Goal: Information Seeking & Learning: Learn about a topic

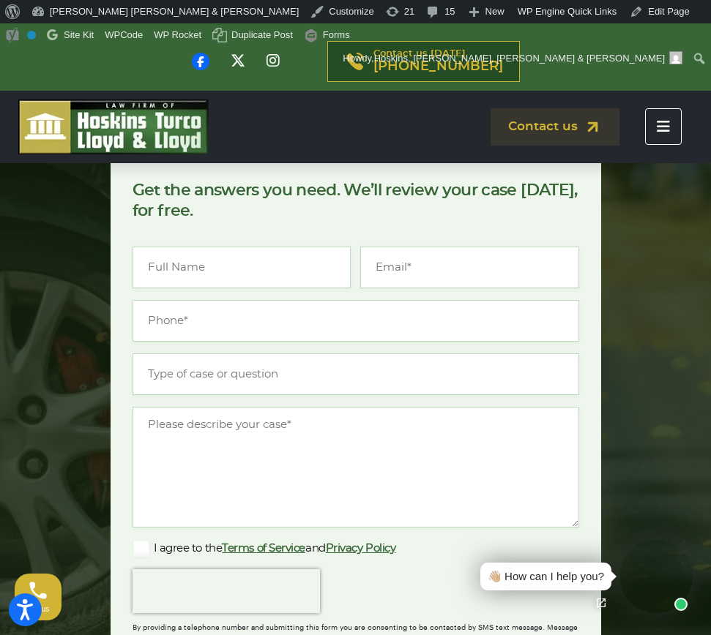
scroll to position [480, 0]
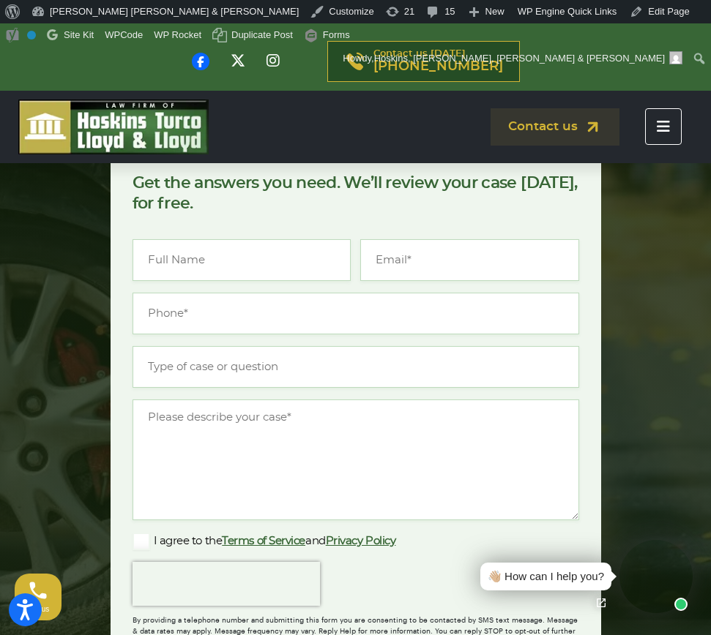
click at [658, 120] on icon "Toggle navigation" at bounding box center [663, 126] width 13 height 15
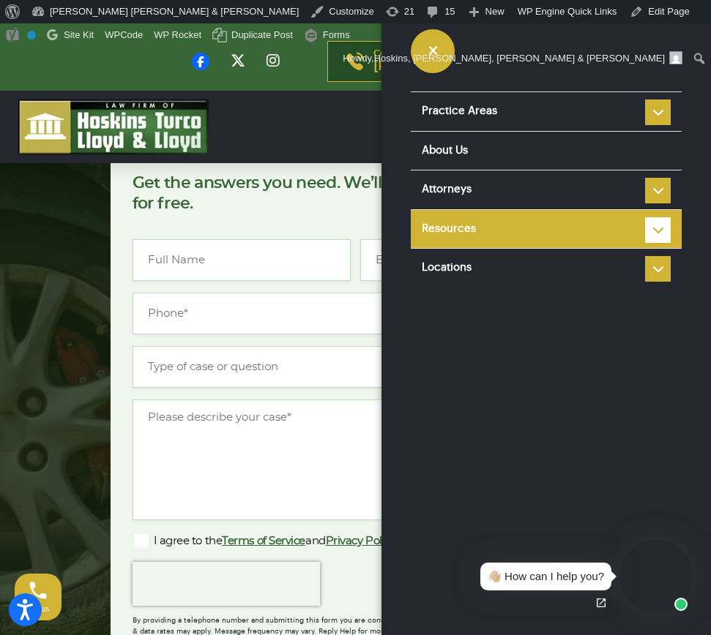
click at [461, 220] on link "Resources" at bounding box center [546, 229] width 271 height 39
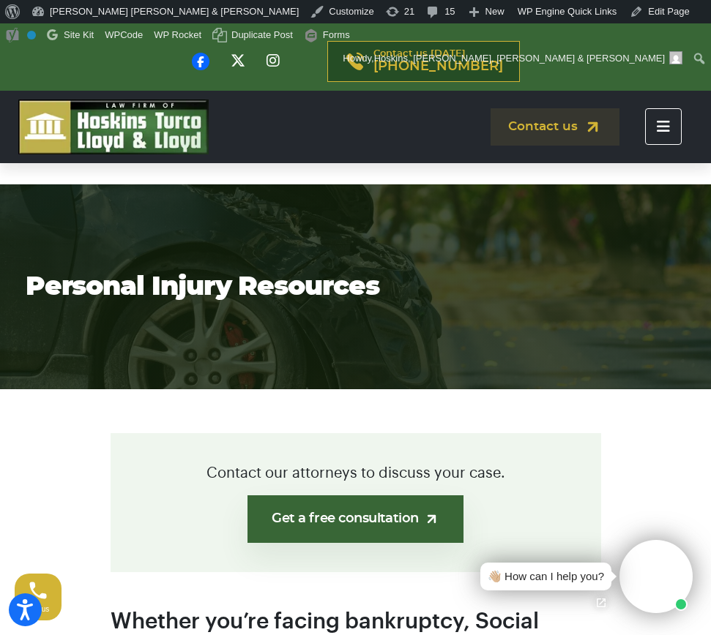
click at [669, 129] on icon "Toggle navigation" at bounding box center [663, 126] width 13 height 15
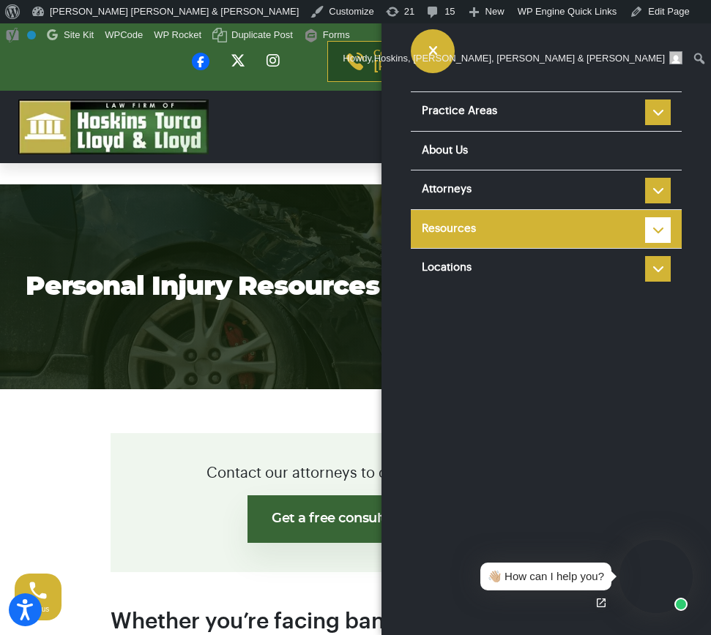
click at [659, 231] on li "Resources Reviews Police Accident Reports Personal injury FAQ Types of Car Acci…" at bounding box center [546, 229] width 271 height 40
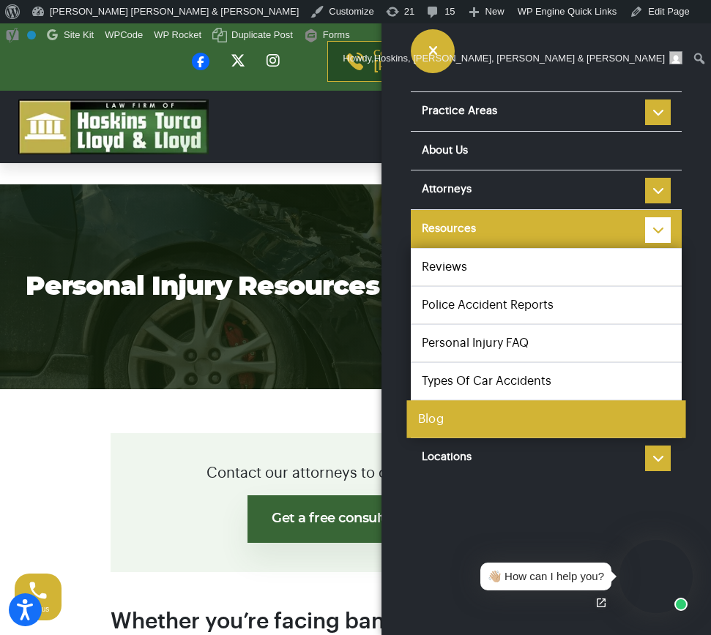
click at [454, 427] on link "Blog" at bounding box center [545, 419] width 279 height 38
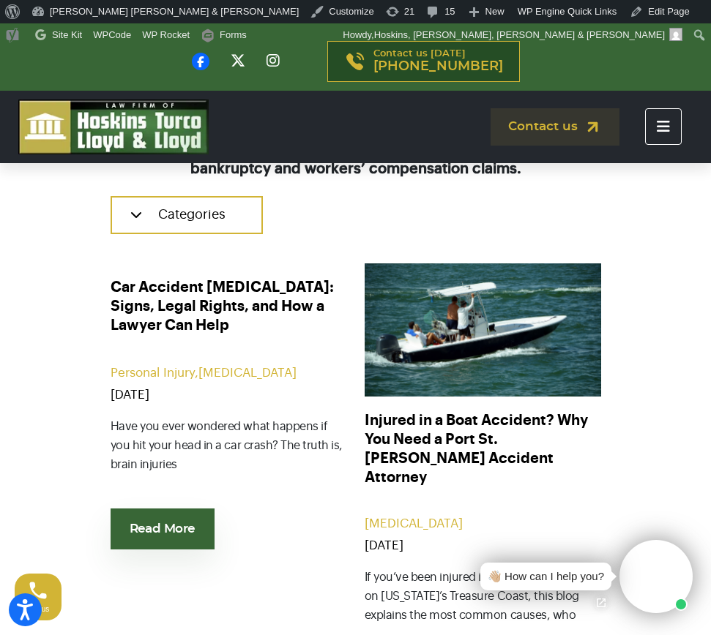
scroll to position [417, 0]
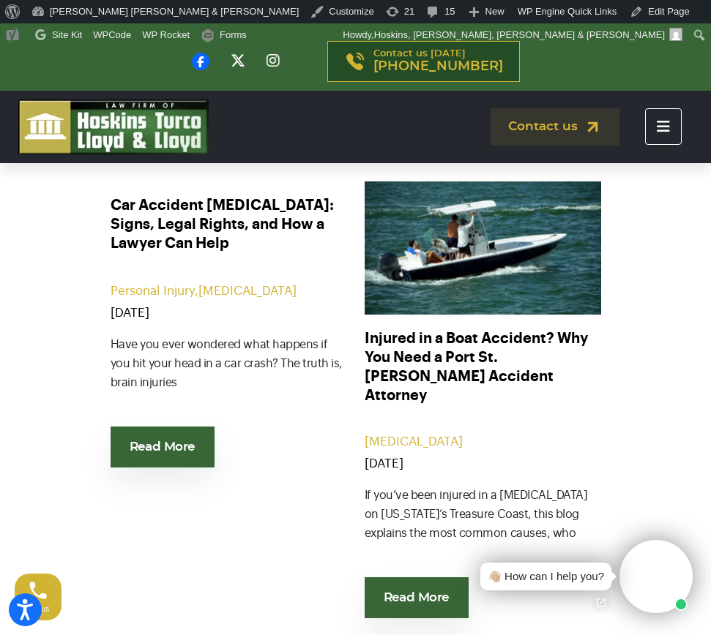
scroll to position [442, 0]
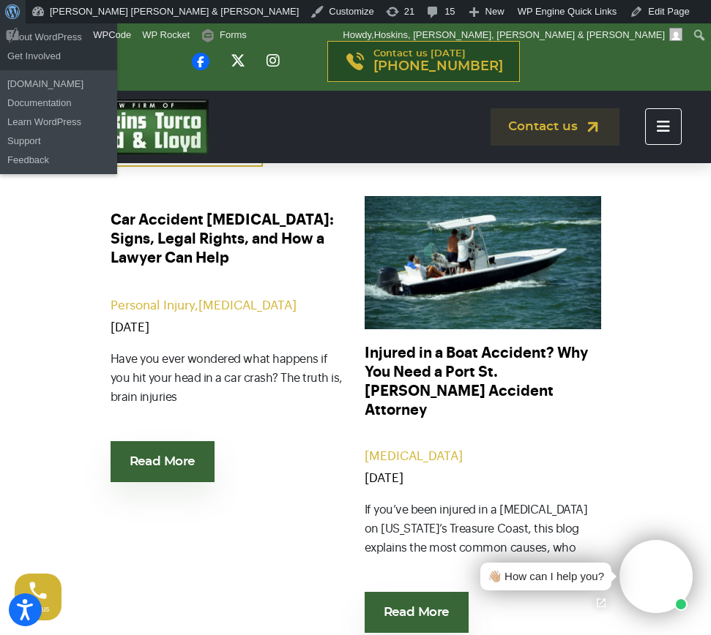
click at [15, 13] on span "Toolbar" at bounding box center [10, 10] width 11 height 20
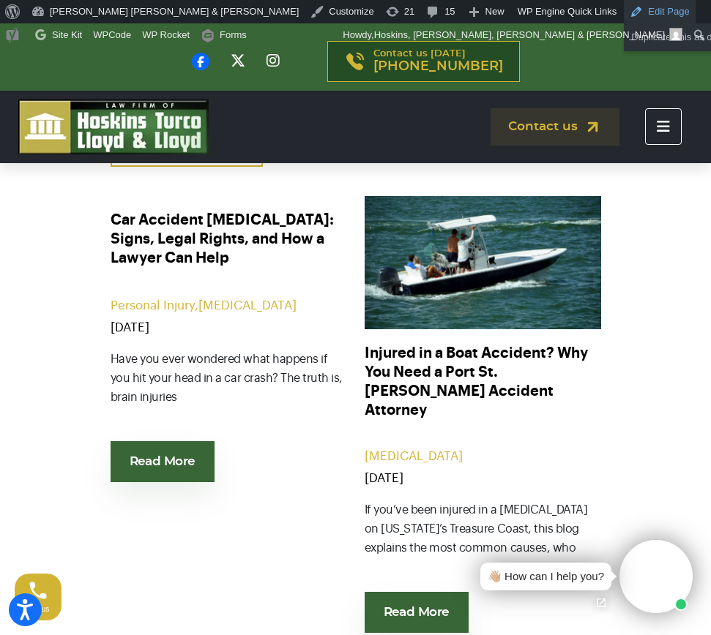
click at [624, 14] on link "Edit Page" at bounding box center [659, 11] width 71 height 23
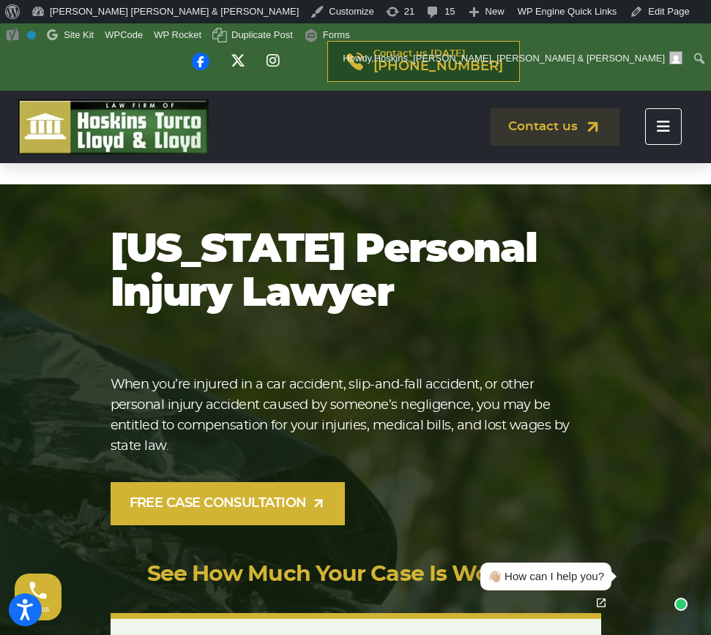
click at [666, 130] on icon "Toggle navigation" at bounding box center [663, 126] width 13 height 15
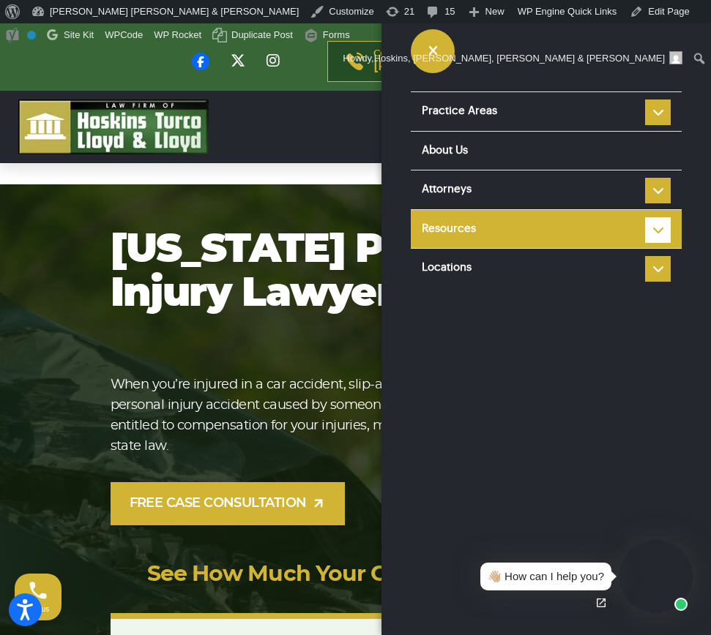
click at [660, 231] on li "Resources Reviews Police Accident Reports Personal injury FAQ Types of Car Acci…" at bounding box center [546, 229] width 271 height 40
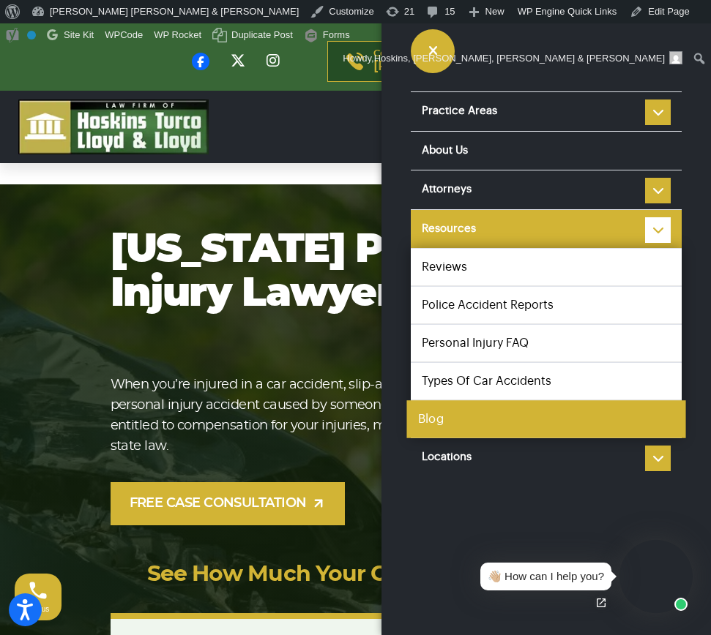
click at [474, 416] on link "Blog" at bounding box center [545, 419] width 279 height 38
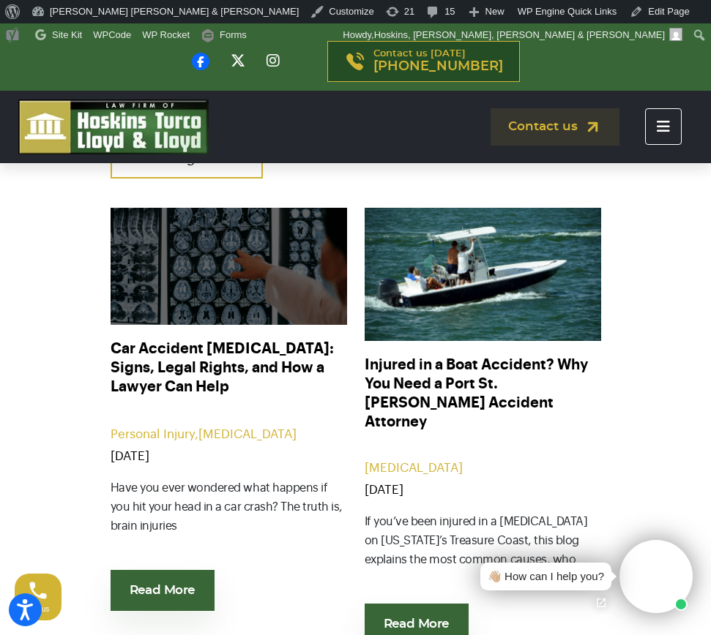
scroll to position [433, 0]
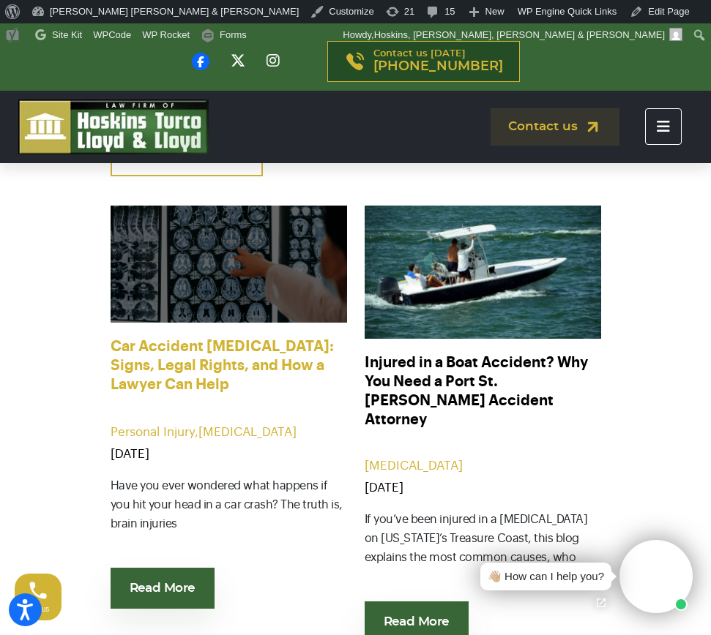
click at [248, 364] on link "Car Accident [MEDICAL_DATA]: Signs, Legal Rights, and How a Lawyer Can Help" at bounding box center [229, 366] width 236 height 59
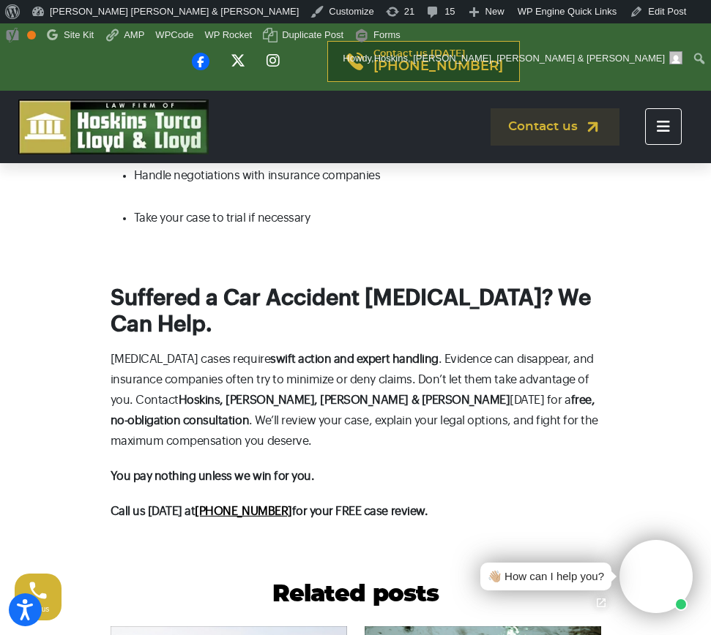
drag, startPoint x: 112, startPoint y: 242, endPoint x: 423, endPoint y: 395, distance: 346.4
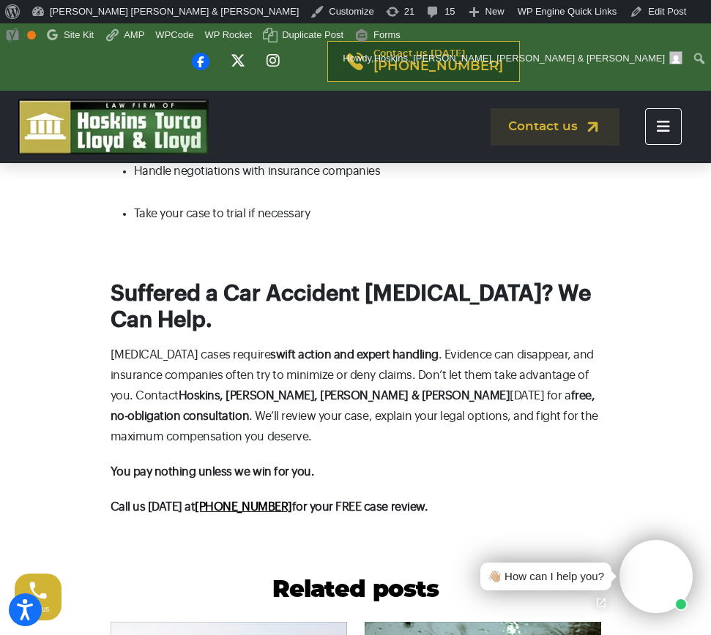
copy body "Lor Ipsumdol Sitam Consec: Adipi, Elits Doeius, tem Inc u Labore Etd Magn Aliqu…"
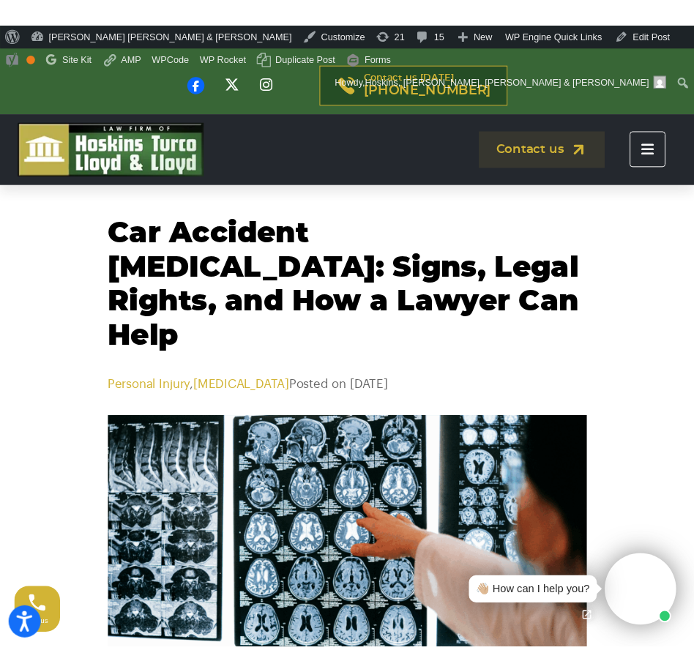
scroll to position [0, 0]
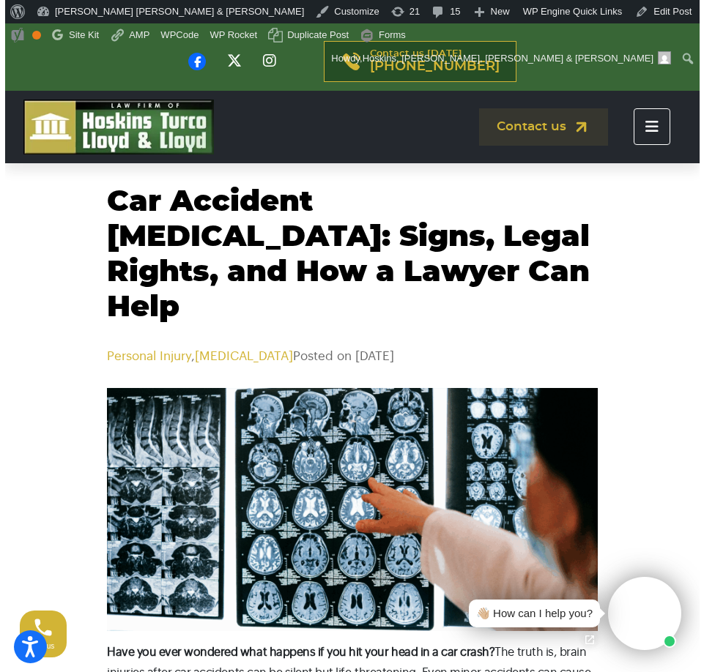
scroll to position [57, 0]
